Goal: Communication & Community: Answer question/provide support

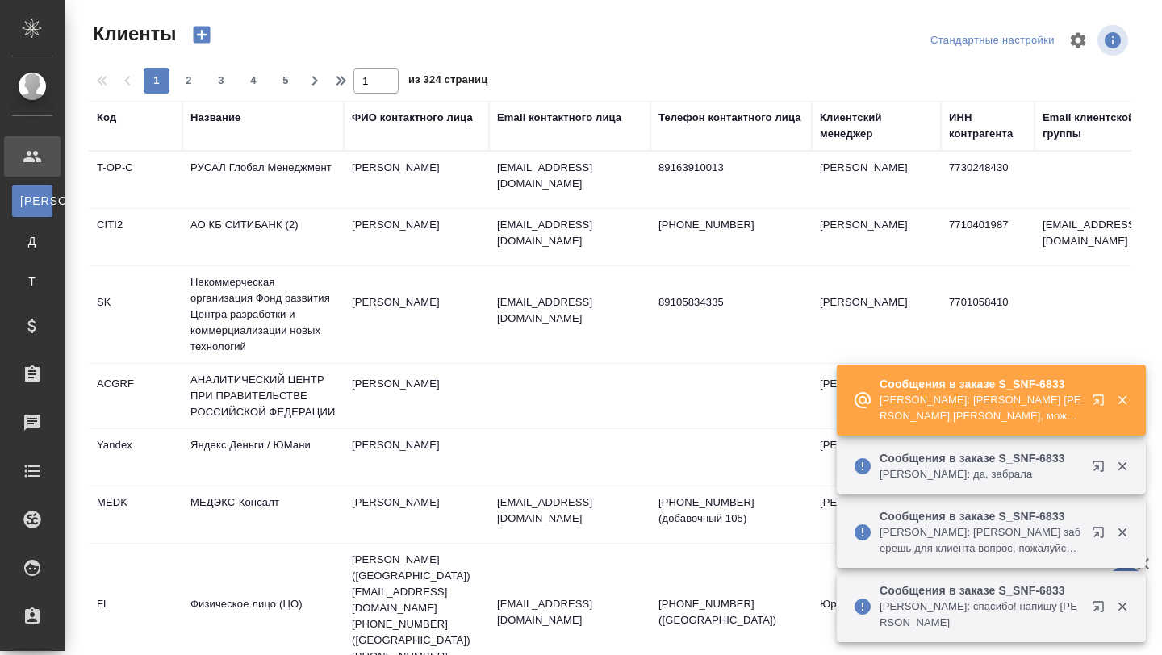
select select "RU"
click at [974, 412] on p "[PERSON_NAME]: [PERSON_NAME] [PERSON_NAME] [PERSON_NAME], можно попросить [PERS…" at bounding box center [980, 408] width 202 height 32
click at [970, 415] on p "[PERSON_NAME]: [PERSON_NAME] [PERSON_NAME] [PERSON_NAME], можно попросить [PERS…" at bounding box center [980, 408] width 202 height 32
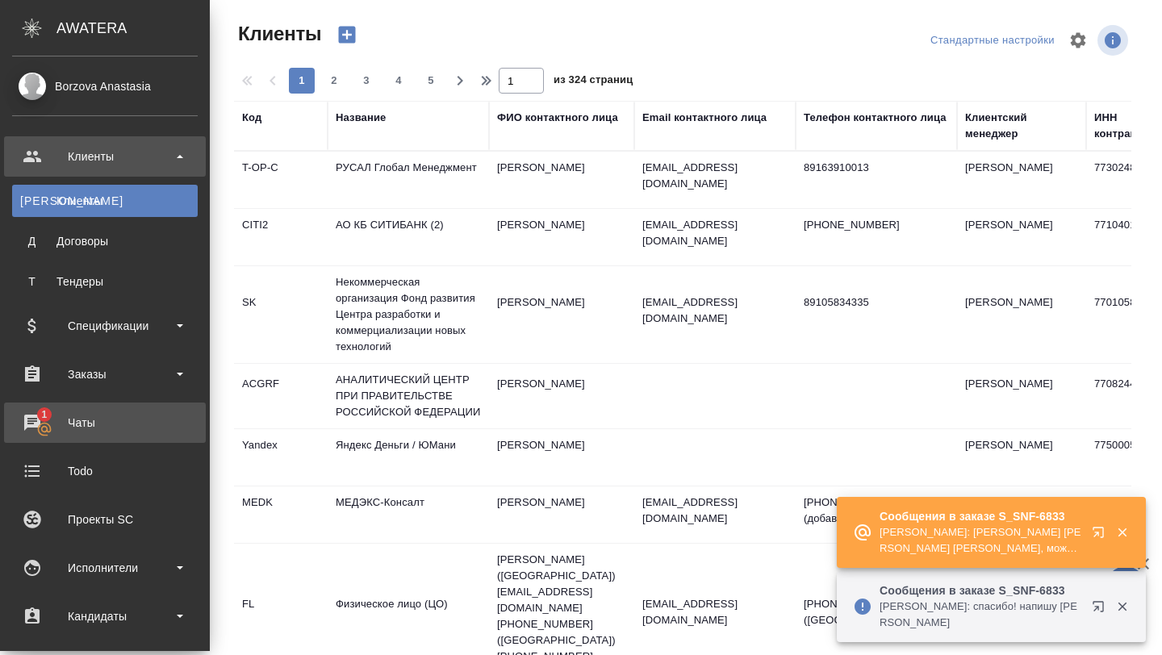
click at [37, 422] on div "Чаты" at bounding box center [105, 423] width 186 height 24
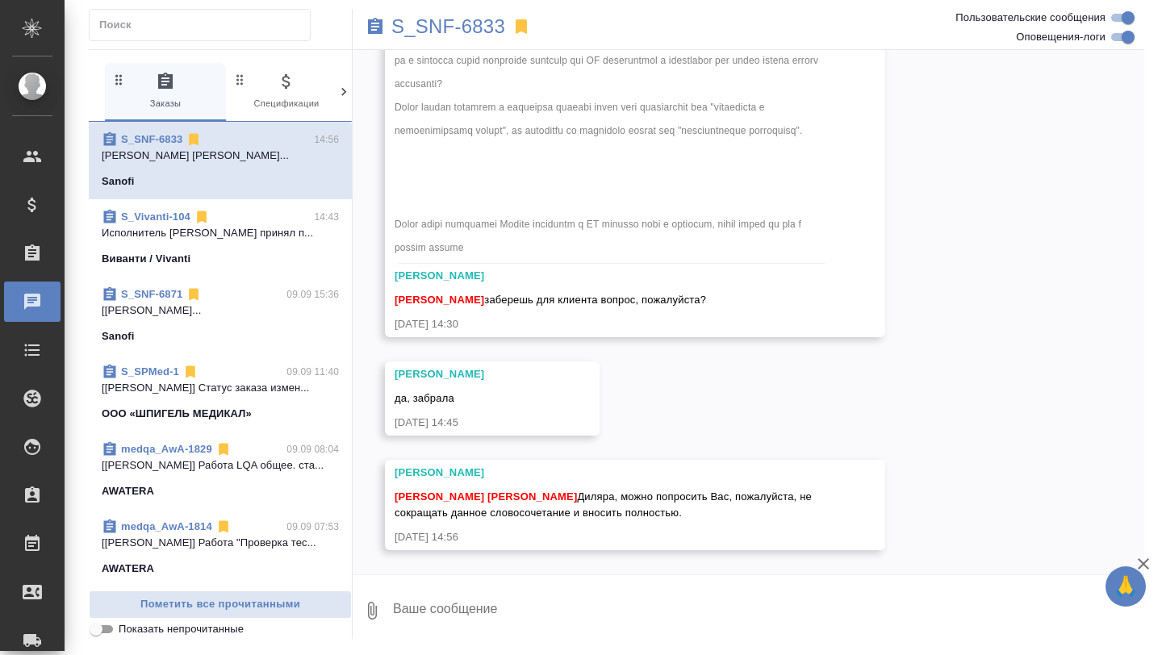
scroll to position [10529, 0]
click at [464, 597] on textarea at bounding box center [767, 610] width 753 height 55
type textarea "Окей, вношу"
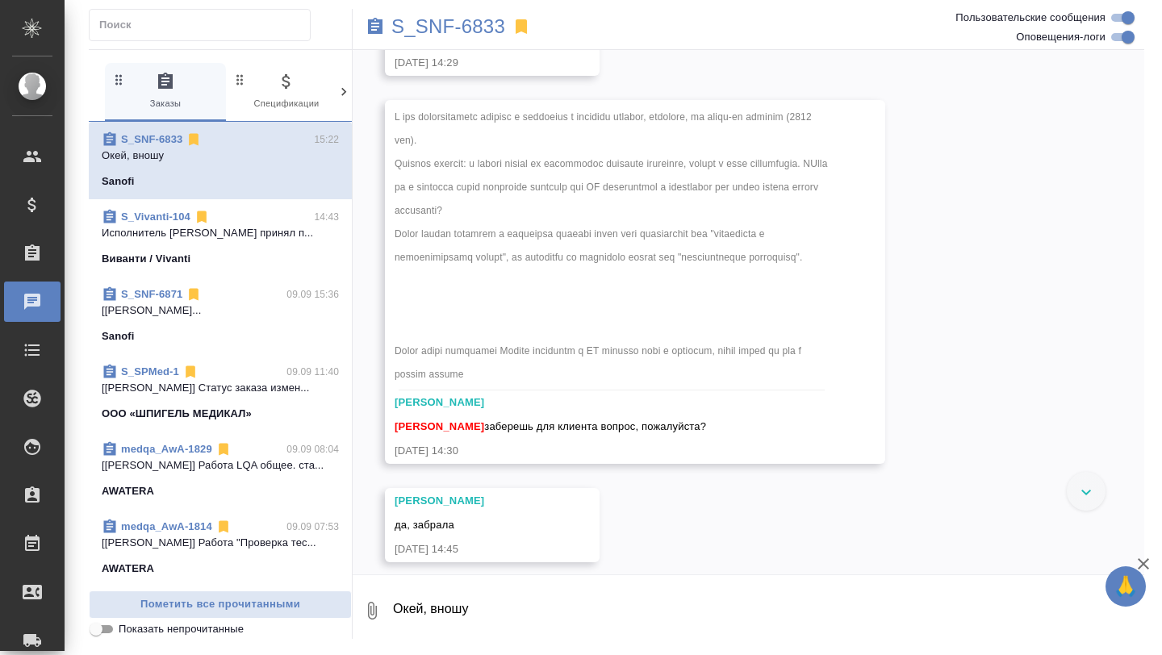
scroll to position [9903, 0]
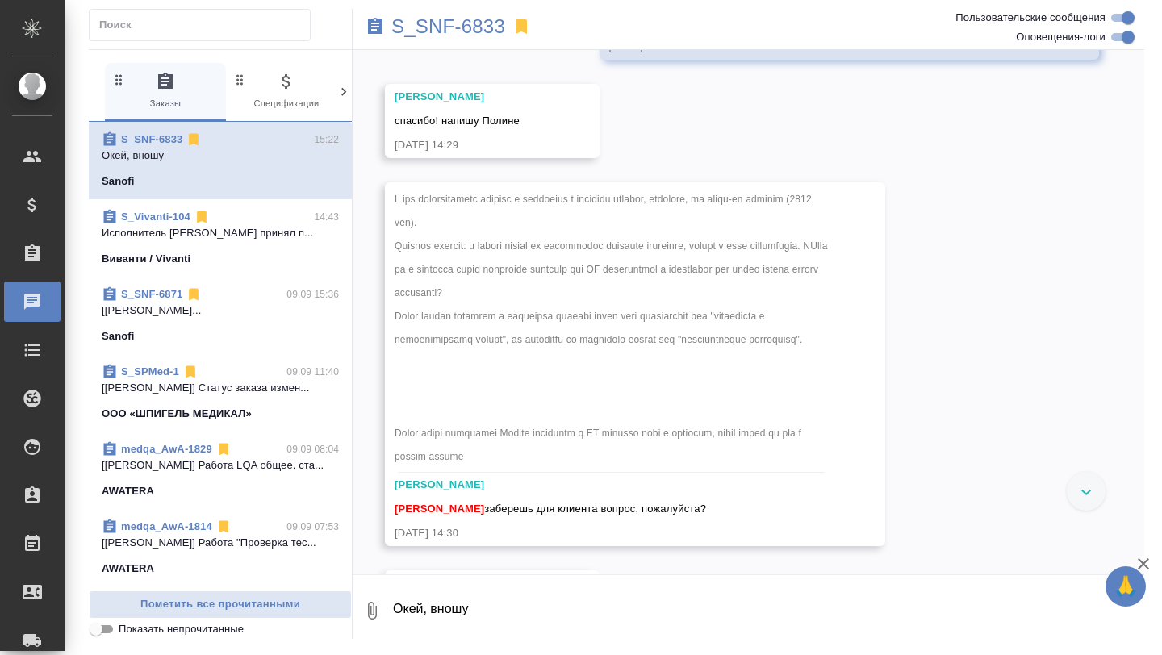
drag, startPoint x: 612, startPoint y: 314, endPoint x: 813, endPoint y: 315, distance: 200.9
copy span "комбинация с фиксированными дозами"
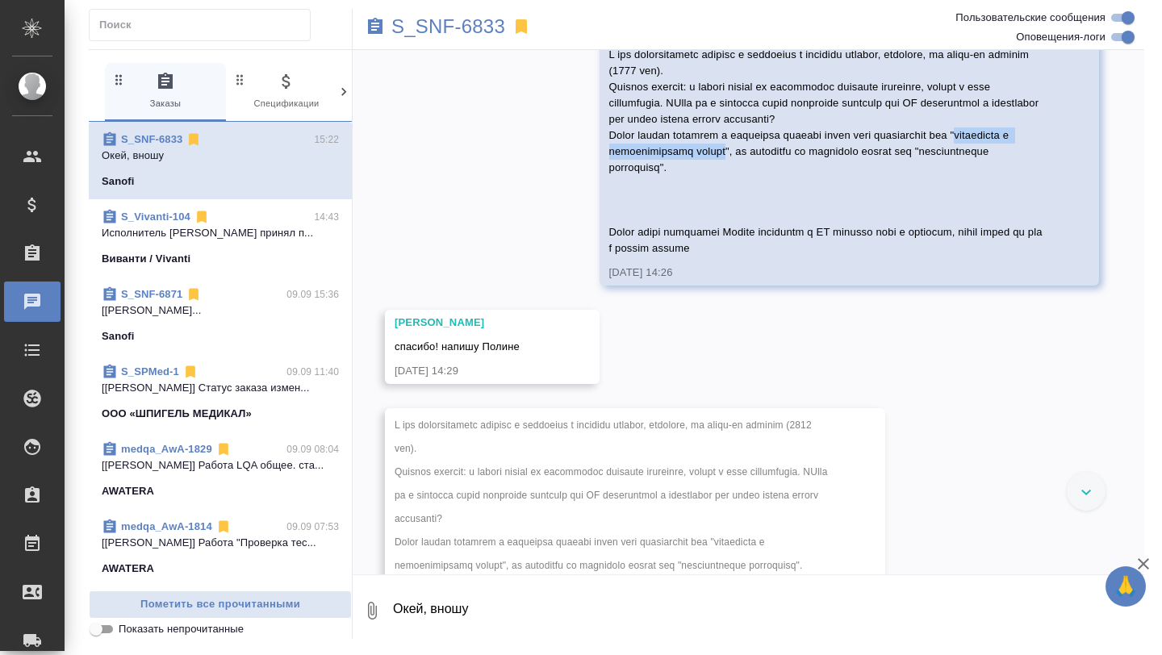
scroll to position [9615, 0]
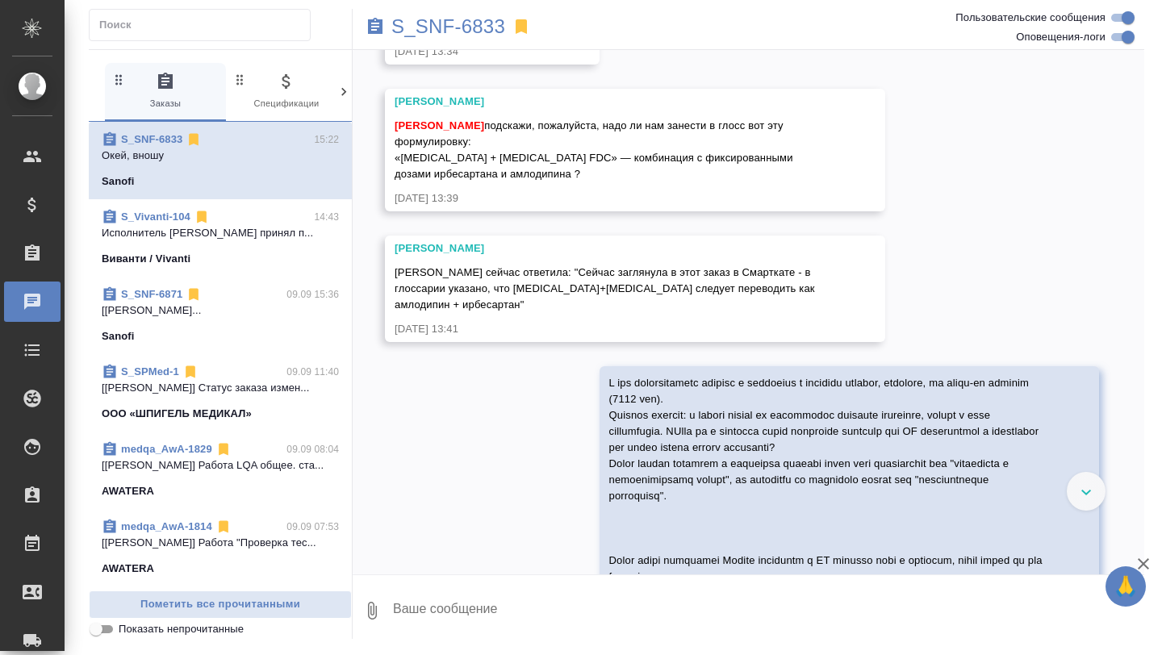
scroll to position [9318, 0]
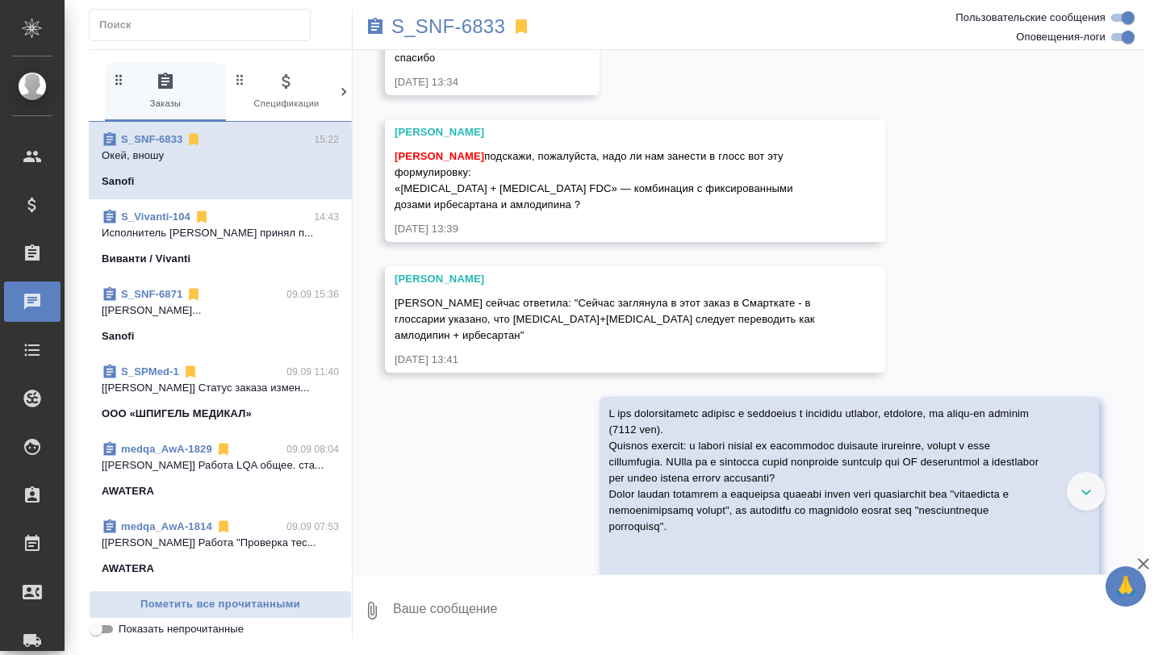
drag, startPoint x: 650, startPoint y: 151, endPoint x: 741, endPoint y: 167, distance: 91.8
copy span "irbesartan + amlodipine FDC» — комбинация с фиксированными дозами ирбесартана и…"
